Goal: Task Accomplishment & Management: Manage account settings

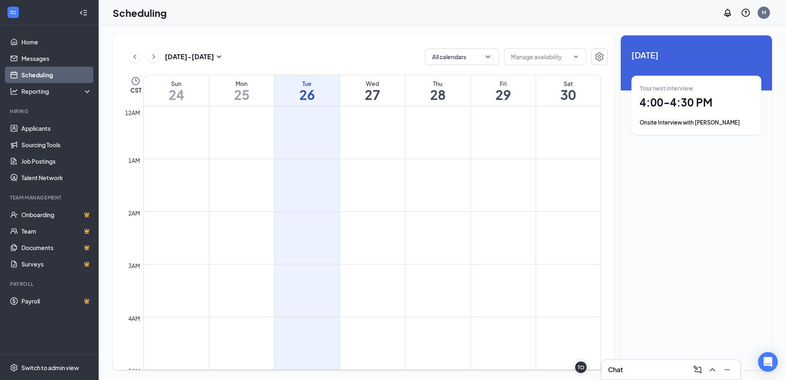
scroll to position [404, 0]
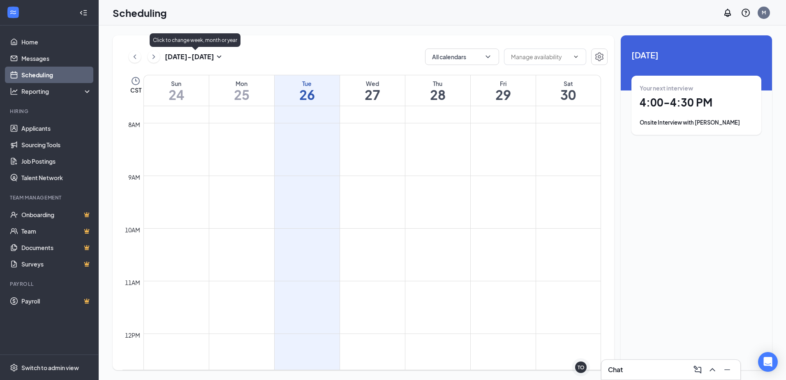
click at [186, 58] on h3 "[DATE] - [DATE]" at bounding box center [189, 56] width 49 height 9
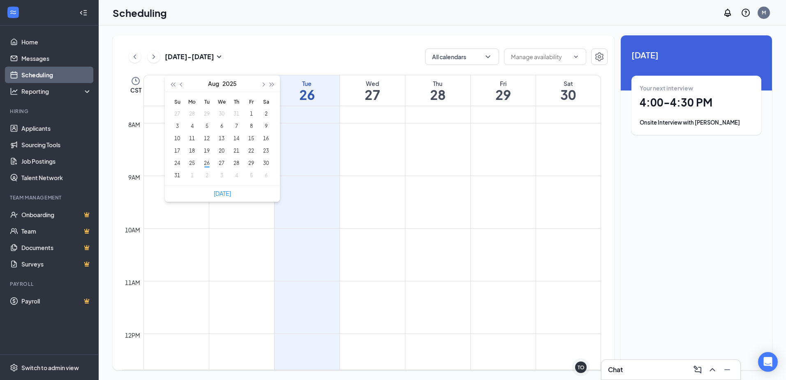
type input "[DATE]"
click at [478, 162] on td at bounding box center [371, 155] width 457 height 13
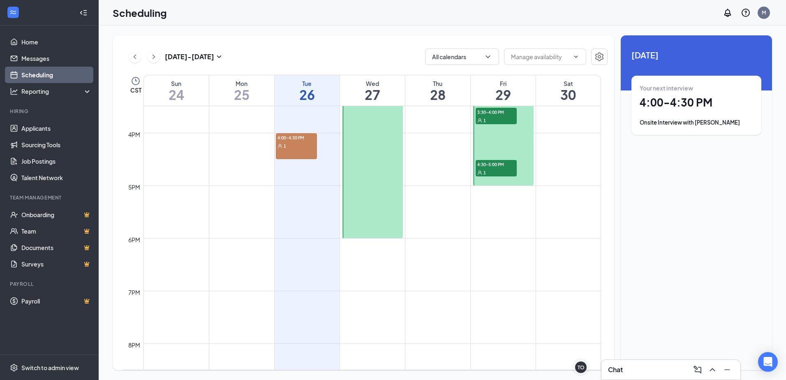
scroll to position [692, 0]
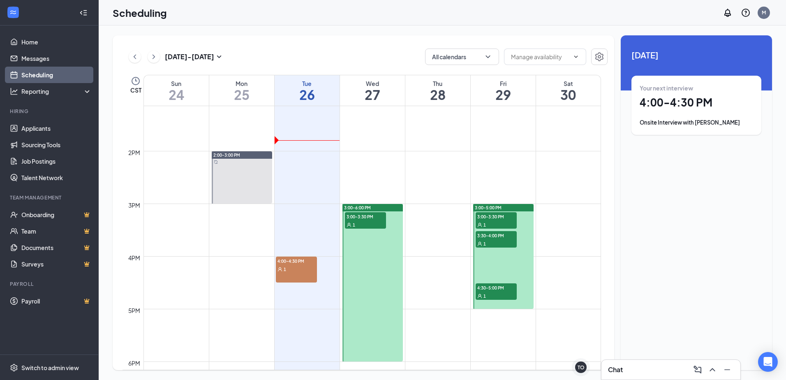
click at [360, 221] on div "1" at bounding box center [365, 224] width 41 height 8
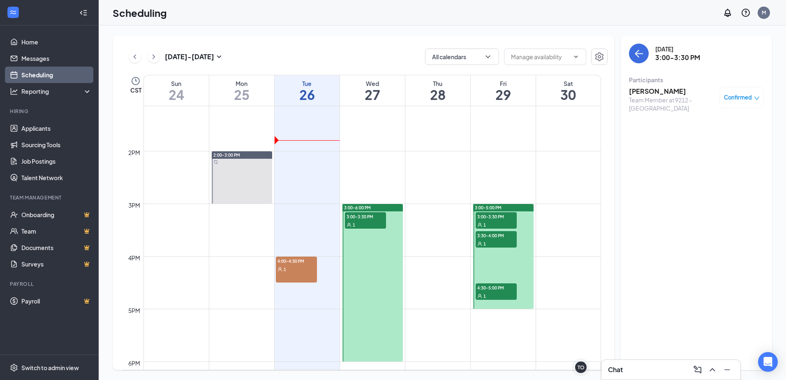
click at [757, 103] on div "Confirmed" at bounding box center [741, 97] width 44 height 21
click at [739, 97] on span "Confirmed" at bounding box center [738, 97] width 28 height 8
click at [731, 122] on span "Request Reschedule" at bounding box center [722, 120] width 56 height 9
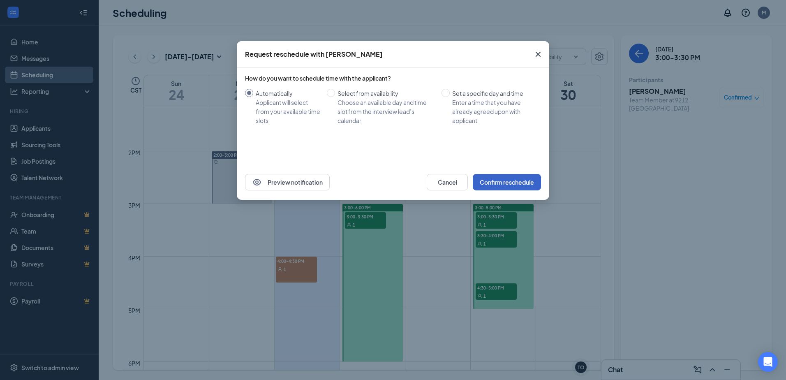
click at [491, 182] on button "Confirm reschedule" at bounding box center [507, 182] width 68 height 16
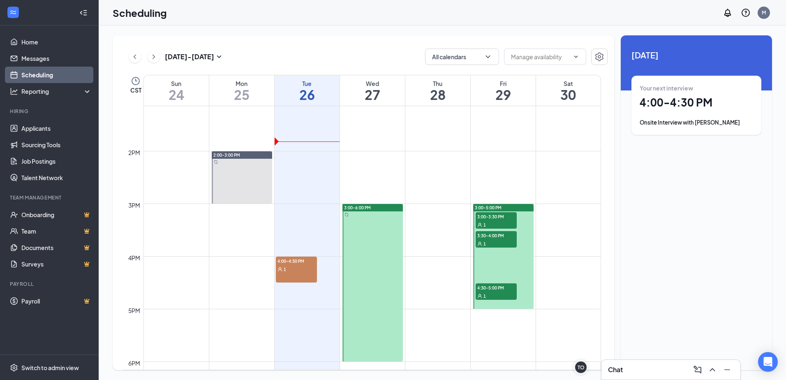
click at [657, 369] on div "Chat" at bounding box center [671, 369] width 126 height 13
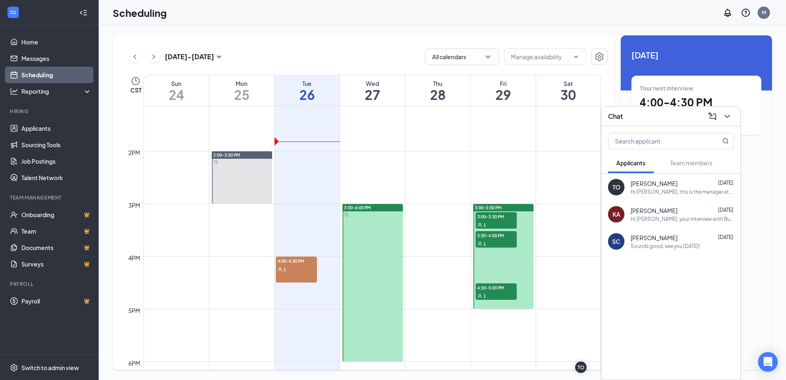
click at [709, 58] on span "[DATE]" at bounding box center [696, 54] width 130 height 13
click at [722, 63] on div "[DATE] Your next interview 4:00 - 4:30 PM Onsite Interview with [PERSON_NAME]" at bounding box center [695, 98] width 151 height 126
drag, startPoint x: 662, startPoint y: 119, endPoint x: 678, endPoint y: 119, distance: 16.8
click at [662, 119] on div "Chat" at bounding box center [671, 116] width 126 height 13
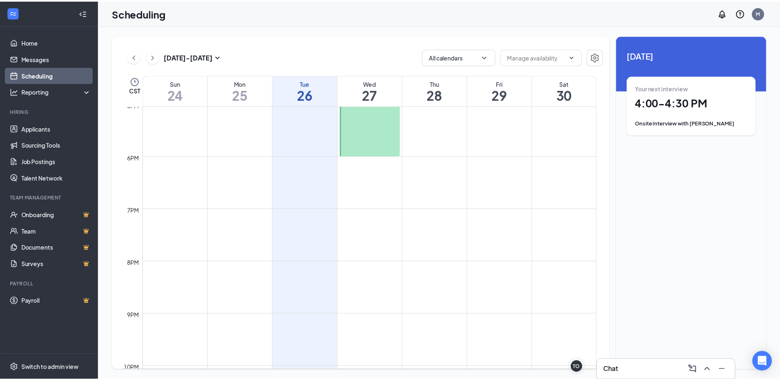
scroll to position [650, 0]
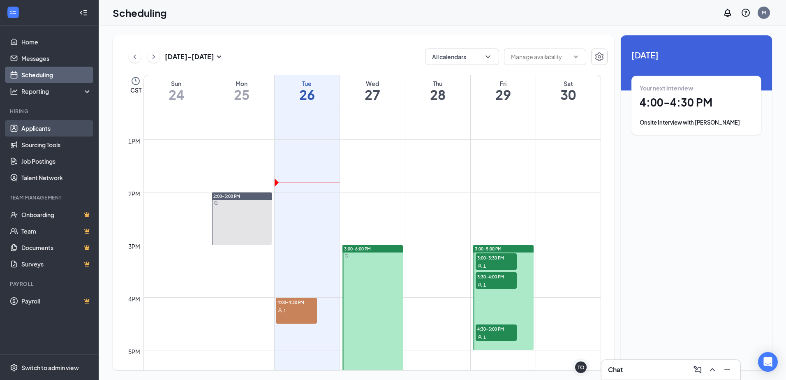
click at [26, 130] on link "Applicants" at bounding box center [56, 128] width 70 height 16
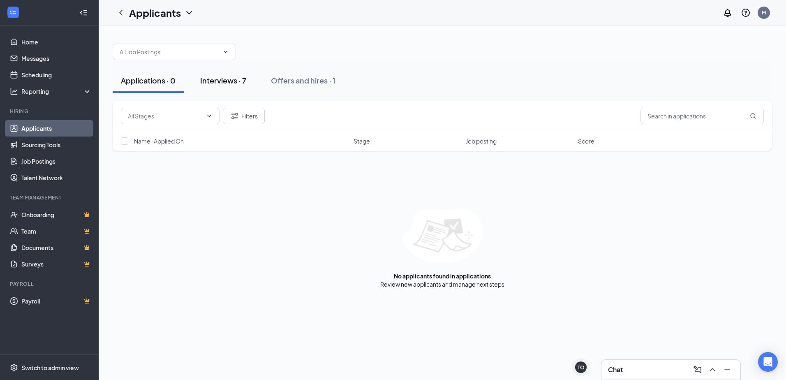
click at [233, 76] on div "Interviews · 7" at bounding box center [223, 80] width 46 height 10
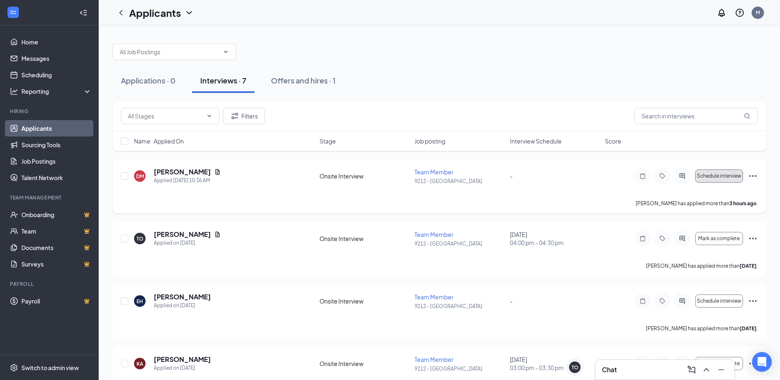
click at [740, 175] on span "Schedule interview" at bounding box center [719, 176] width 44 height 6
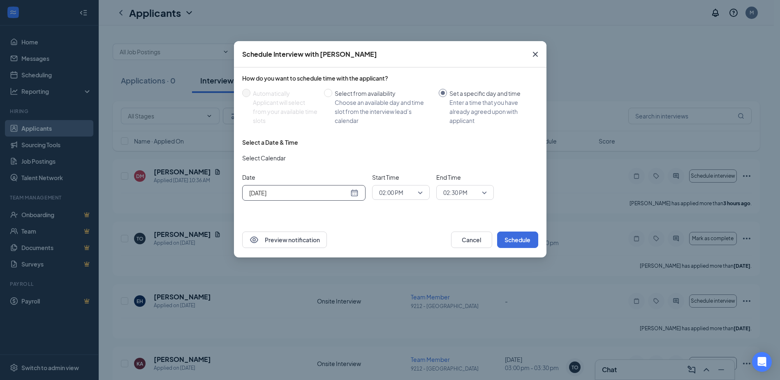
click at [352, 189] on div "[DATE]" at bounding box center [303, 192] width 109 height 9
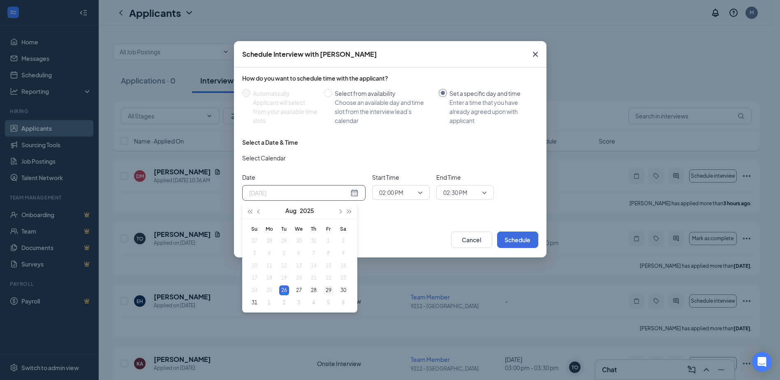
type input "[DATE]"
click at [332, 287] on div "29" at bounding box center [328, 290] width 10 height 10
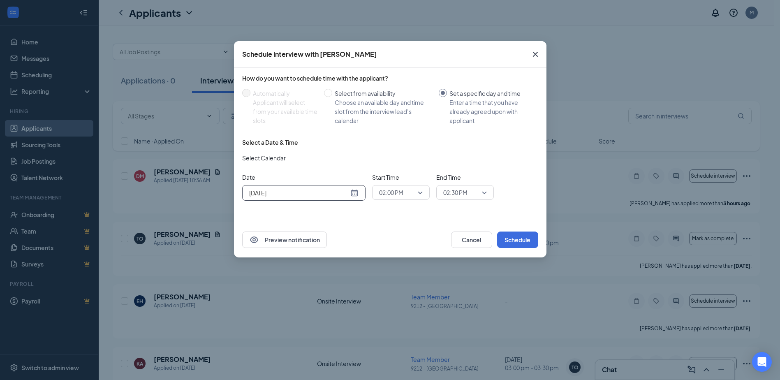
click at [418, 195] on span "02:00 PM" at bounding box center [401, 192] width 44 height 12
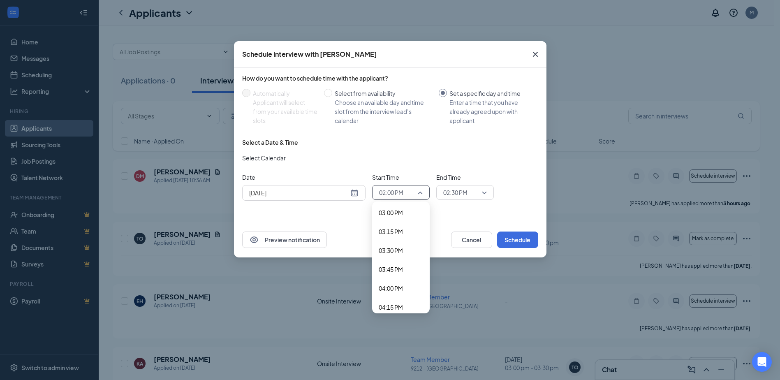
scroll to position [1137, 0]
click at [463, 237] on button "Cancel" at bounding box center [471, 239] width 41 height 16
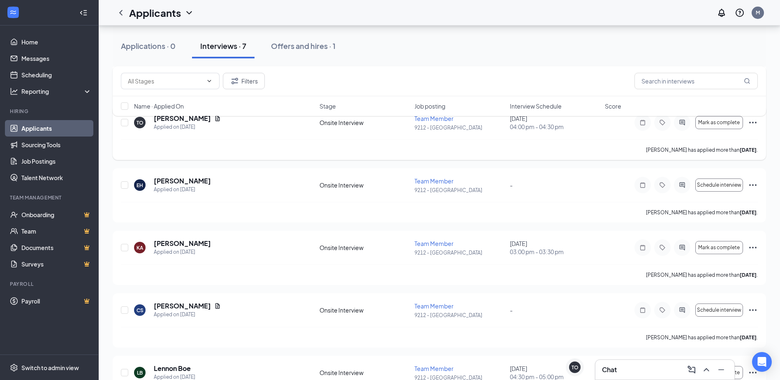
scroll to position [0, 0]
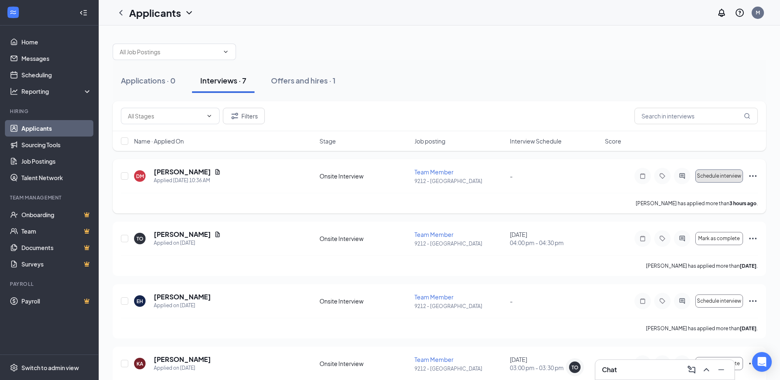
click at [727, 175] on span "Schedule interview" at bounding box center [719, 176] width 44 height 6
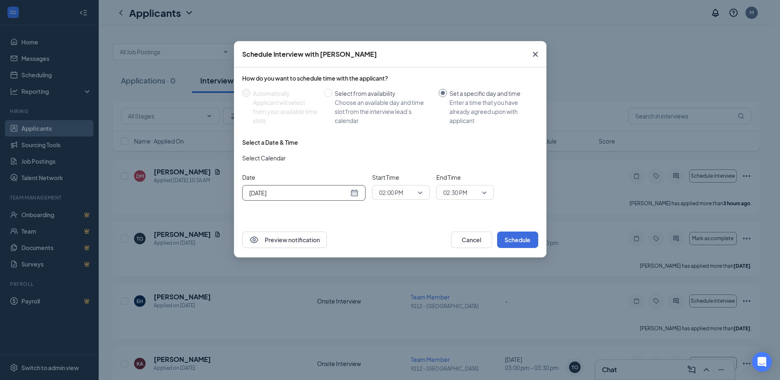
click at [353, 192] on div "[DATE]" at bounding box center [303, 192] width 109 height 9
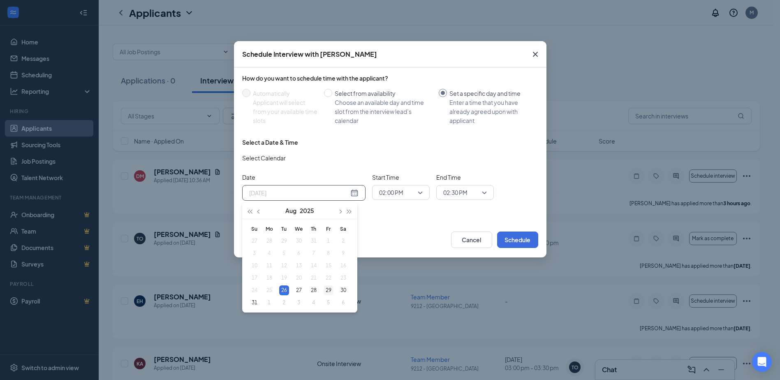
type input "[DATE]"
click at [330, 289] on div "29" at bounding box center [328, 290] width 10 height 10
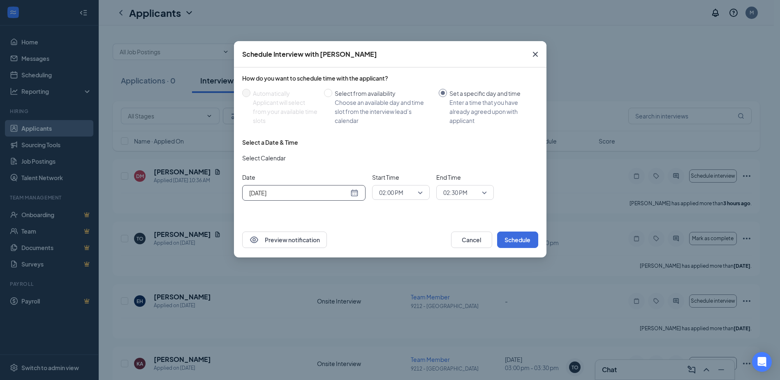
click at [422, 194] on span "02:00 PM" at bounding box center [401, 192] width 44 height 12
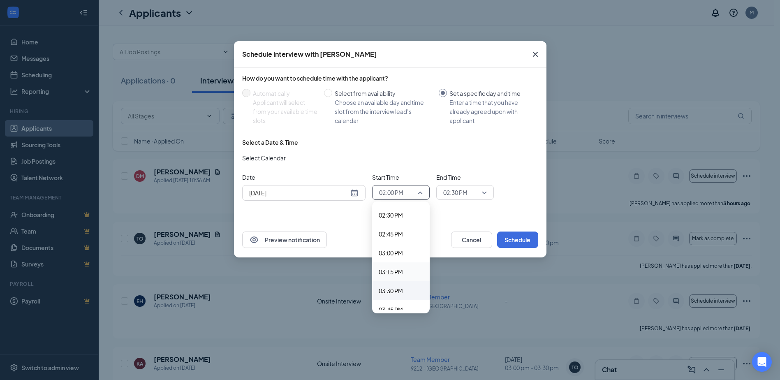
scroll to position [1137, 0]
click at [389, 287] on span "04:00 PM" at bounding box center [390, 287] width 24 height 9
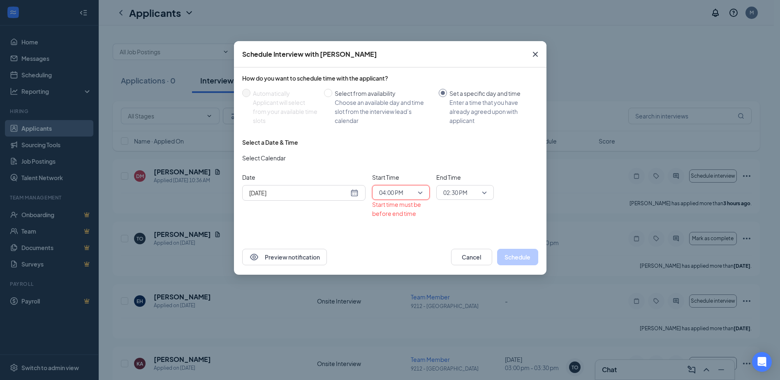
click at [490, 189] on div "02:30 PM" at bounding box center [465, 192] width 58 height 15
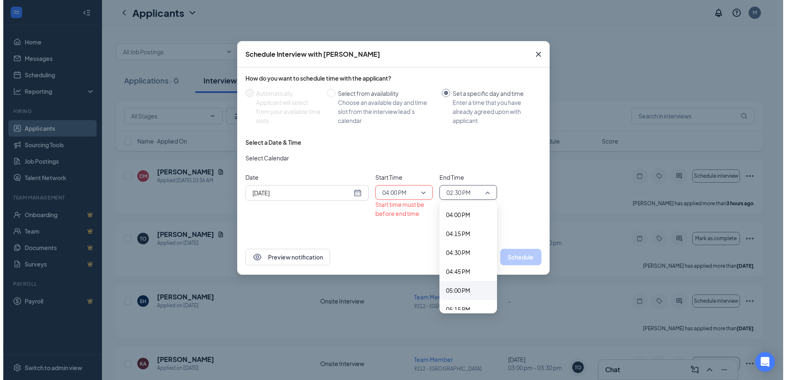
scroll to position [1216, 0]
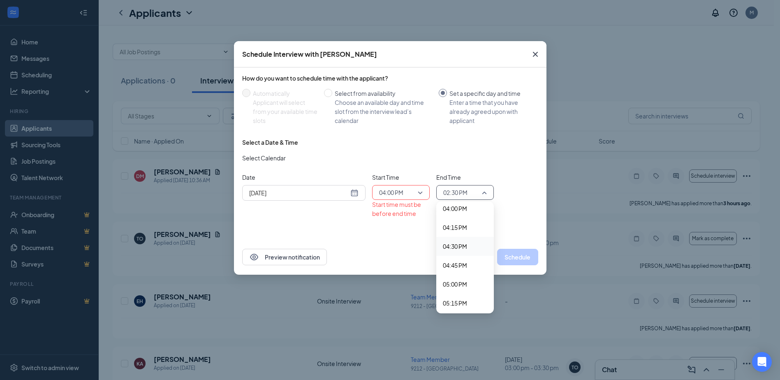
click at [458, 243] on span "04:30 PM" at bounding box center [455, 246] width 24 height 9
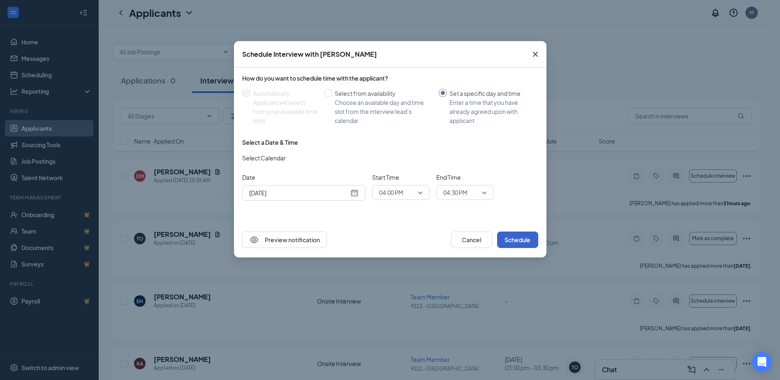
click at [529, 240] on button "Schedule" at bounding box center [517, 239] width 41 height 16
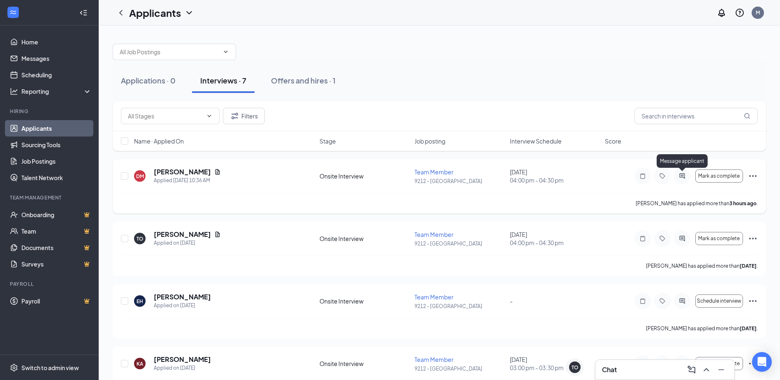
click at [680, 177] on icon "ActiveChat" at bounding box center [681, 175] width 5 height 5
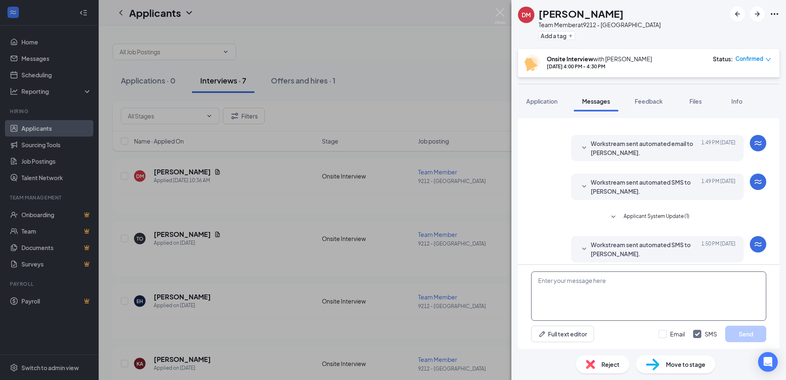
scroll to position [222, 0]
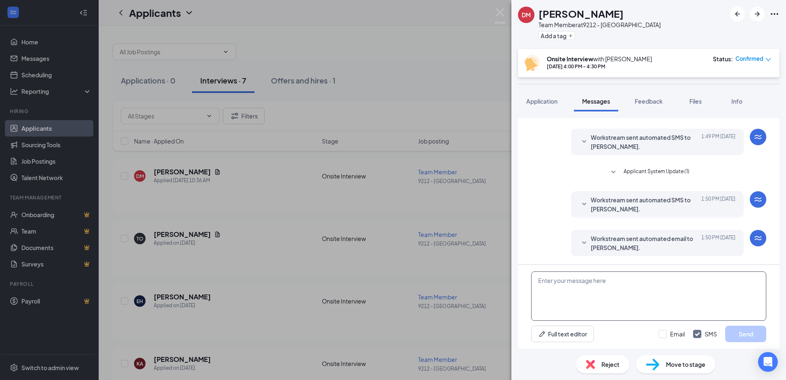
click at [551, 285] on textarea at bounding box center [648, 295] width 235 height 49
type textarea "Sorry, [PERSON_NAME], I am unavailable [DATE]. Can we reschedule for [DATE] at …"
click at [745, 332] on button "Send" at bounding box center [745, 333] width 41 height 16
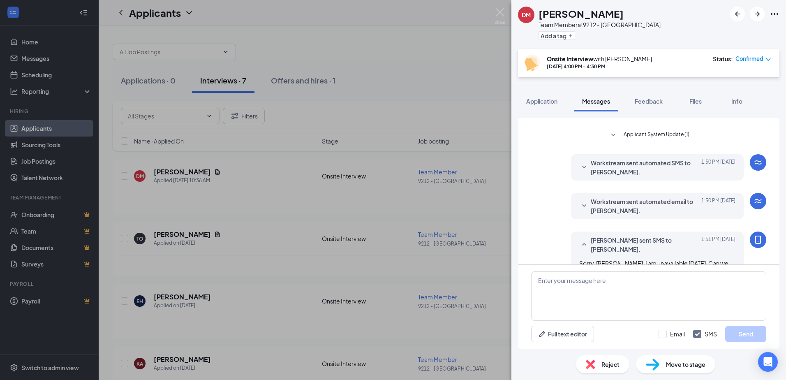
scroll to position [275, 0]
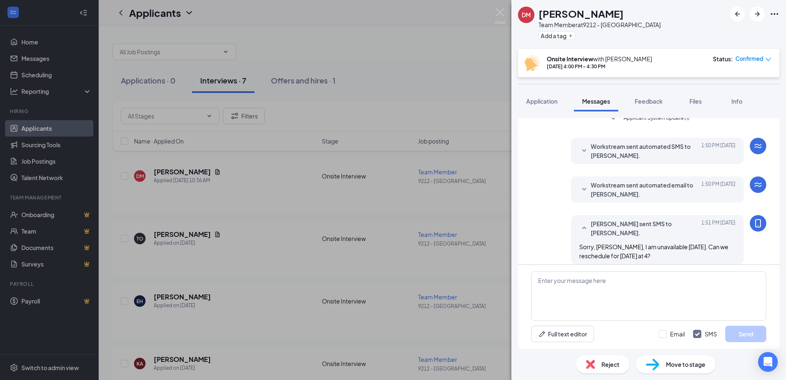
click at [641, 191] on span "Workstream sent automated email to [PERSON_NAME]." at bounding box center [645, 189] width 108 height 18
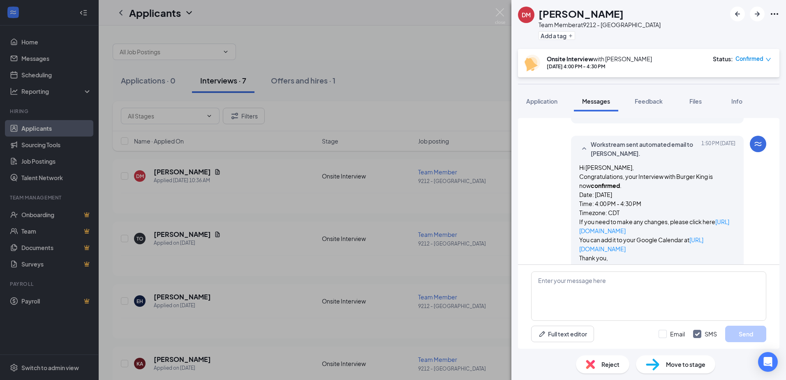
scroll to position [316, 0]
click at [497, 11] on img at bounding box center [500, 16] width 10 height 16
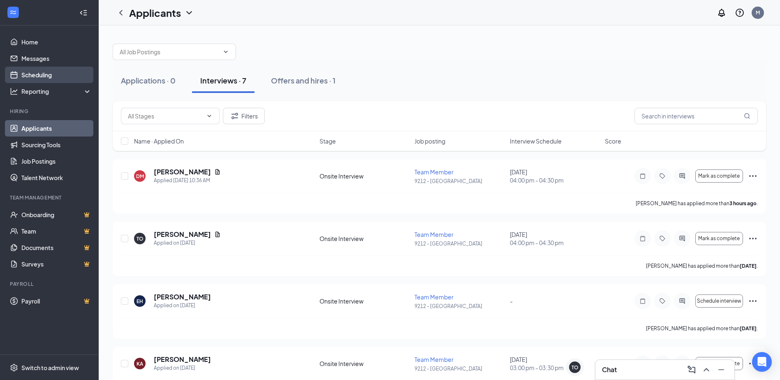
click at [52, 77] on link "Scheduling" at bounding box center [56, 75] width 70 height 16
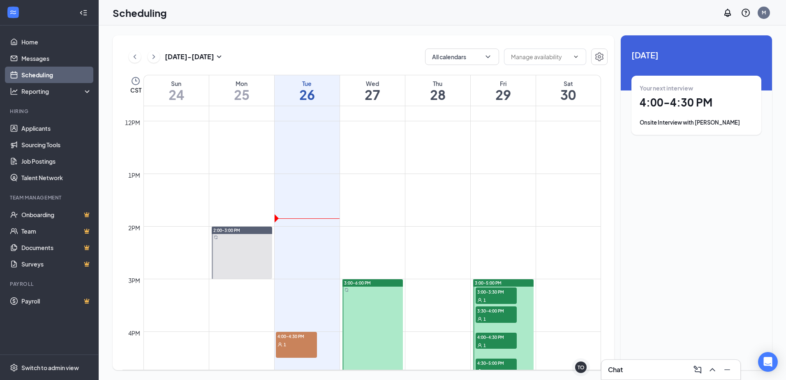
scroll to position [822, 0]
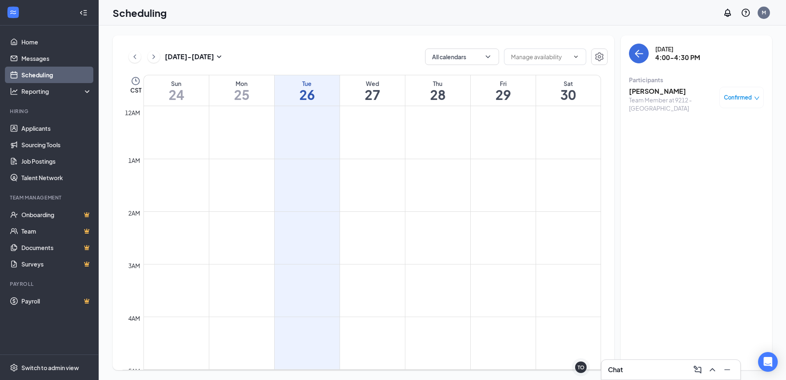
scroll to position [733, 0]
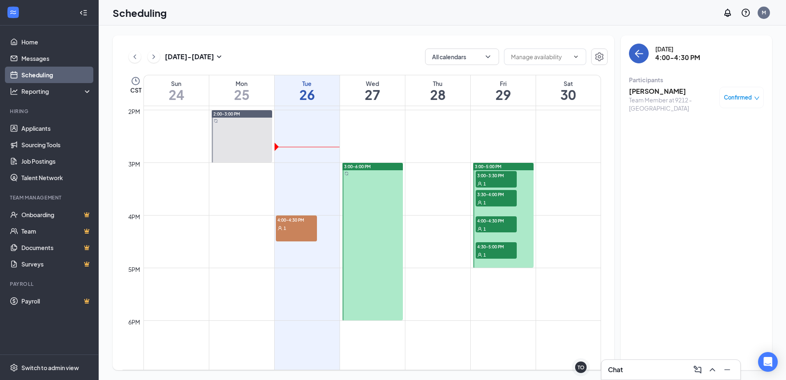
click at [636, 55] on icon "ArrowLeft" at bounding box center [637, 54] width 4 height 8
